Goal: Information Seeking & Learning: Learn about a topic

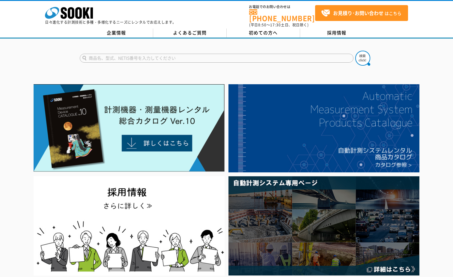
click at [131, 54] on input "text" at bounding box center [217, 58] width 274 height 9
type input "ハンディコスモ"
click at [356, 51] on button at bounding box center [363, 58] width 15 height 15
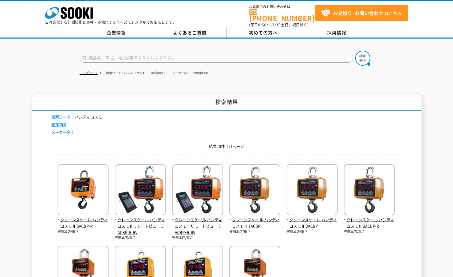
scroll to position [90, 0]
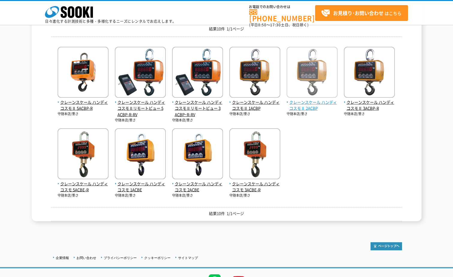
click at [322, 104] on span "クレーンスケール ハンディコスモⅡ 2ACBP" at bounding box center [312, 105] width 51 height 13
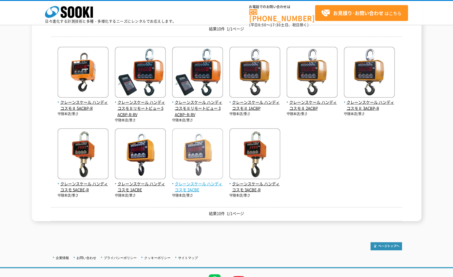
click at [194, 167] on img at bounding box center [197, 154] width 51 height 53
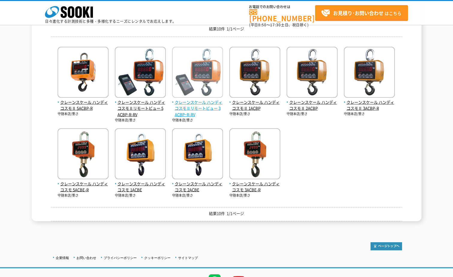
click at [209, 107] on span "クレーンスケール ハンディコスモⅡリモートビュー 3ACBPｰR-RV" at bounding box center [197, 108] width 51 height 19
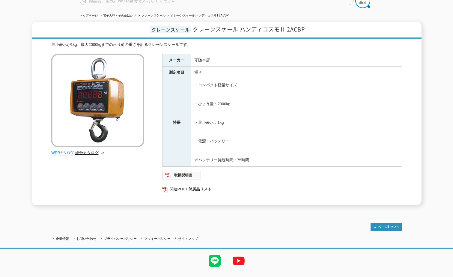
scroll to position [60, 0]
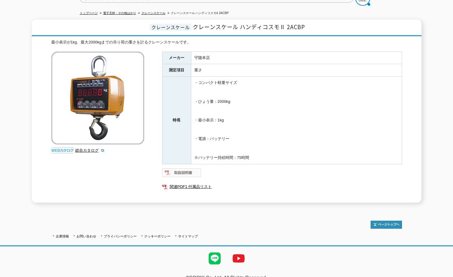
click at [189, 170] on img at bounding box center [181, 173] width 39 height 10
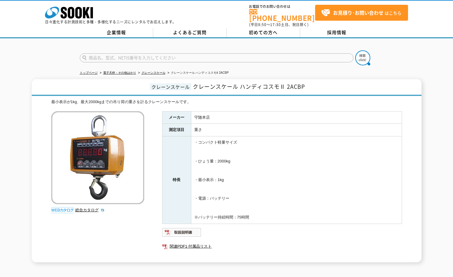
scroll to position [0, 0]
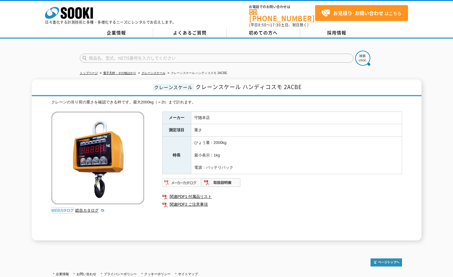
click at [192, 178] on img at bounding box center [181, 183] width 39 height 10
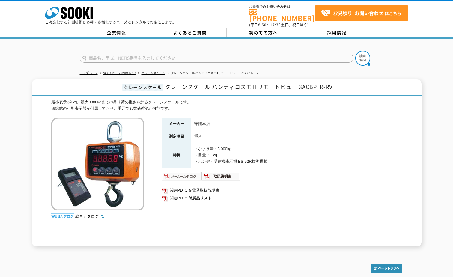
click at [189, 172] on img at bounding box center [181, 177] width 39 height 10
click at [147, 54] on input "text" at bounding box center [217, 58] width 274 height 9
type input "クレーンスケール"
click at [362, 53] on img at bounding box center [363, 58] width 15 height 15
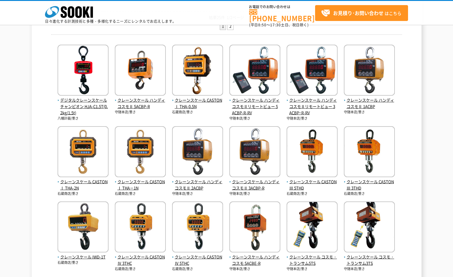
scroll to position [97, 0]
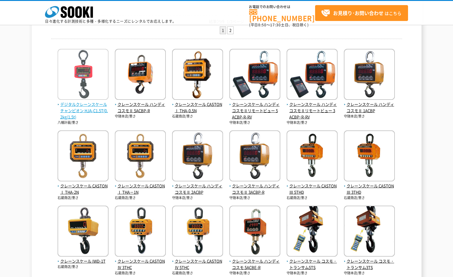
click at [99, 104] on span "デジタルクレーンスケール チャンピオン HJA-C1.5T(0.2kg/1.5t)" at bounding box center [83, 110] width 51 height 19
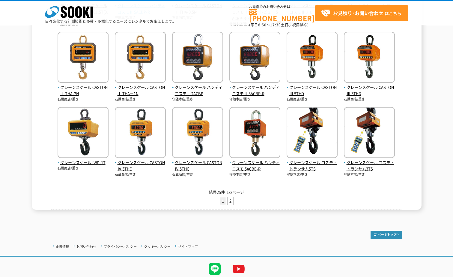
scroll to position [187, 0]
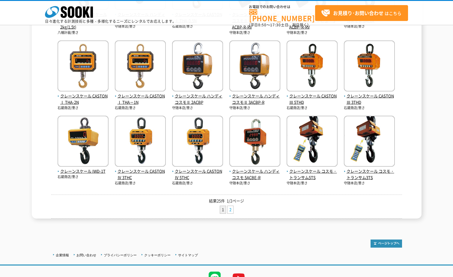
click at [232, 210] on link "2" at bounding box center [231, 210] width 6 height 8
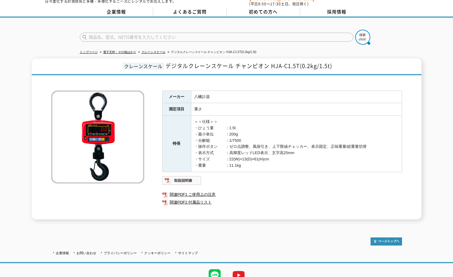
scroll to position [45, 0]
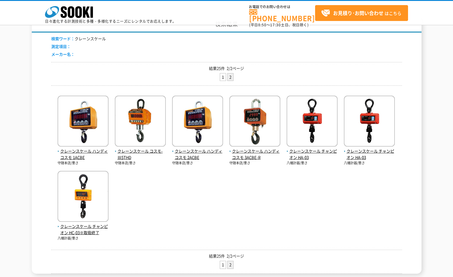
scroll to position [60, 0]
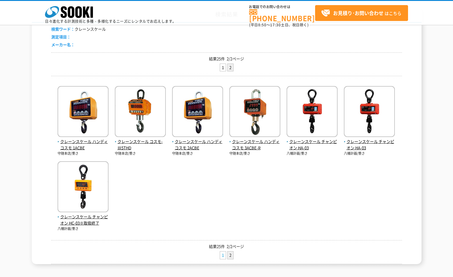
click at [224, 256] on link "1" at bounding box center [223, 256] width 6 height 8
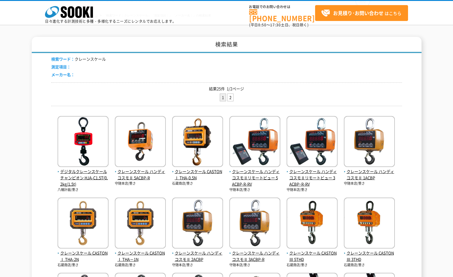
scroll to position [60, 0]
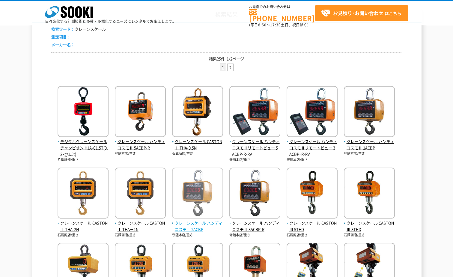
click at [199, 224] on span "クレーンスケール ハンディコスモⅡ 2ACBP" at bounding box center [197, 226] width 51 height 13
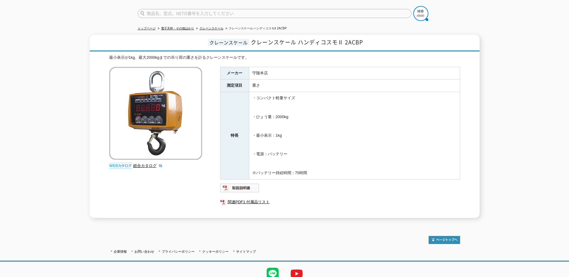
scroll to position [30, 0]
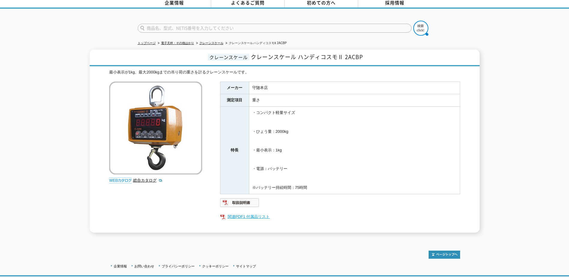
click at [243, 215] on link "関連PDF1 付属品リスト" at bounding box center [340, 217] width 240 height 8
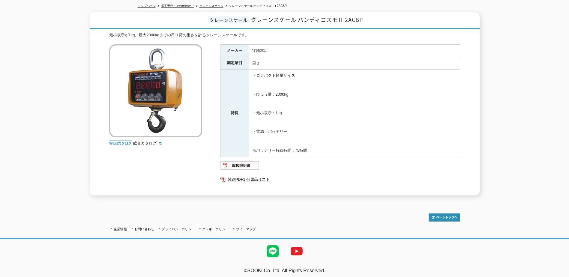
scroll to position [37, 0]
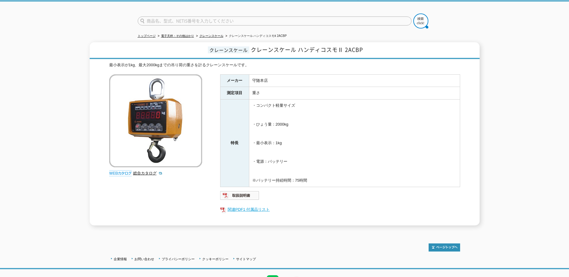
click at [259, 206] on link "関連PDF1 付属品リスト" at bounding box center [340, 210] width 240 height 8
